Goal: Find specific page/section: Find specific page/section

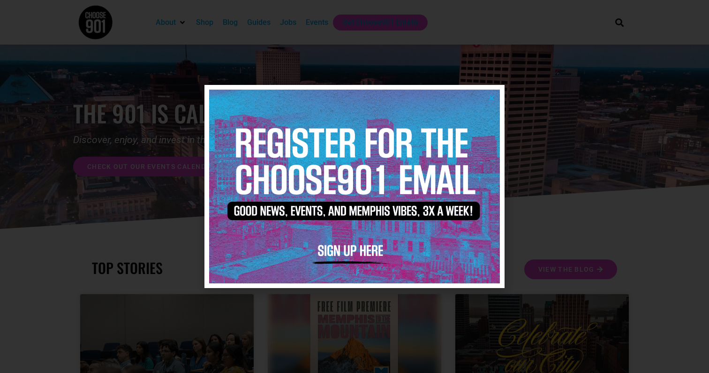
click at [494, 97] on icon "Close" at bounding box center [491, 97] width 7 height 7
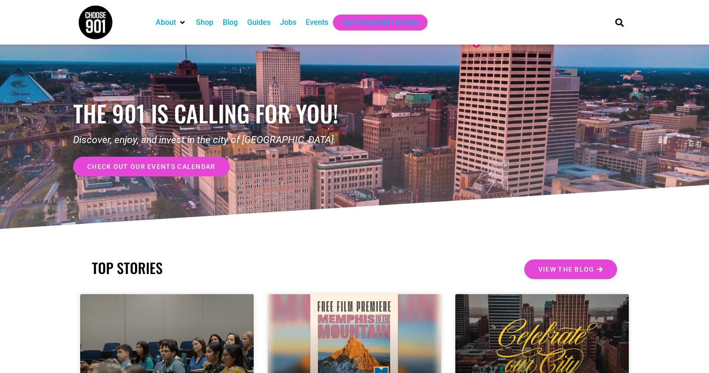
click at [292, 25] on div "Jobs" at bounding box center [288, 22] width 16 height 11
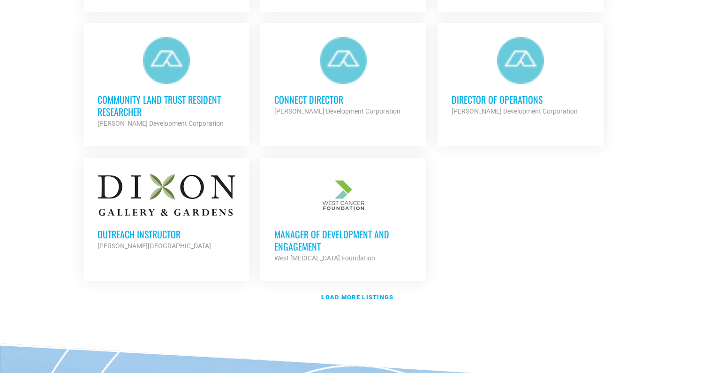
scroll to position [1087, 0]
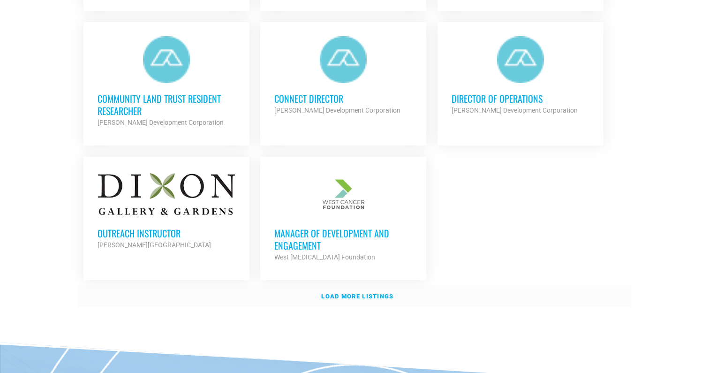
click at [362, 293] on strong "Load more listings" at bounding box center [357, 296] width 72 height 7
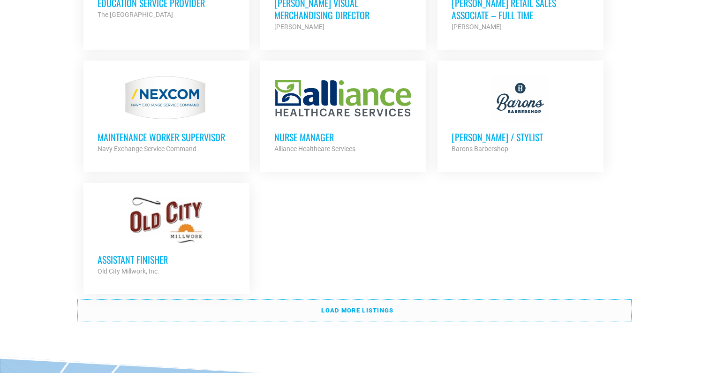
scroll to position [2003, 0]
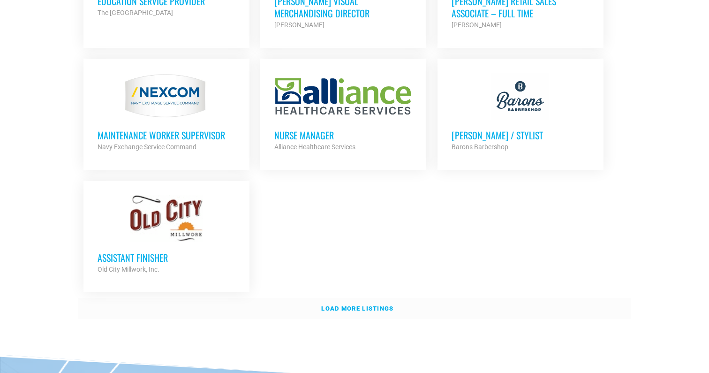
click at [539, 298] on link "Load more listings" at bounding box center [355, 309] width 554 height 22
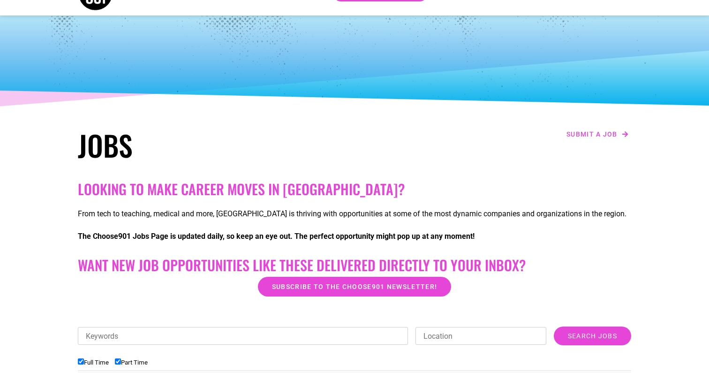
scroll to position [0, 0]
